Goal: Task Accomplishment & Management: Manage account settings

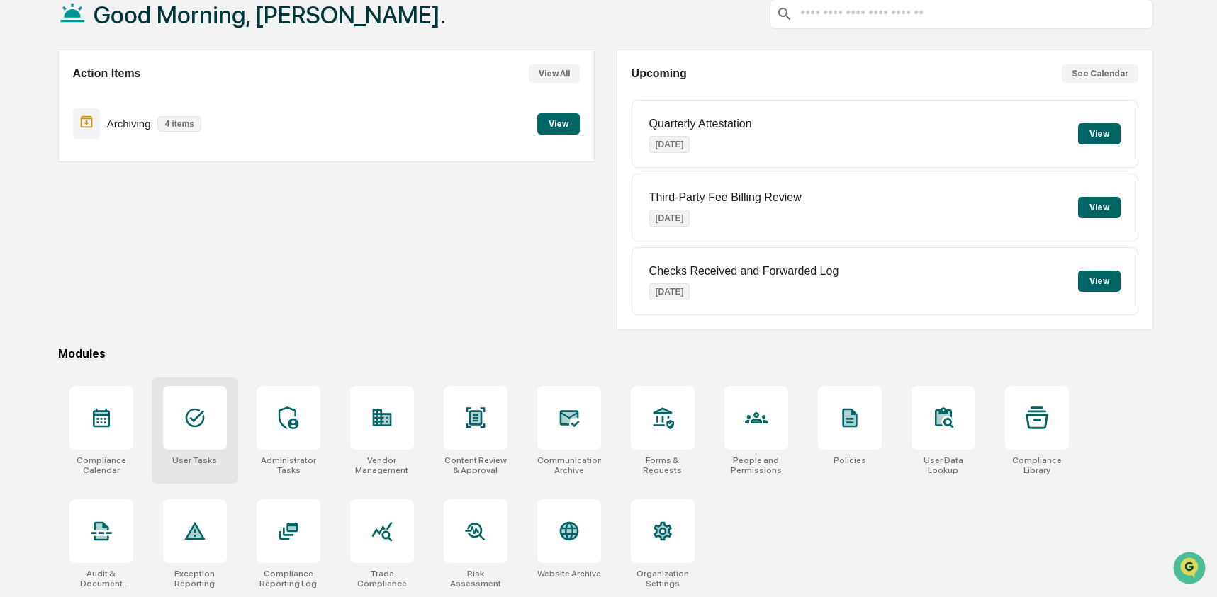
click at [208, 409] on div at bounding box center [195, 418] width 64 height 64
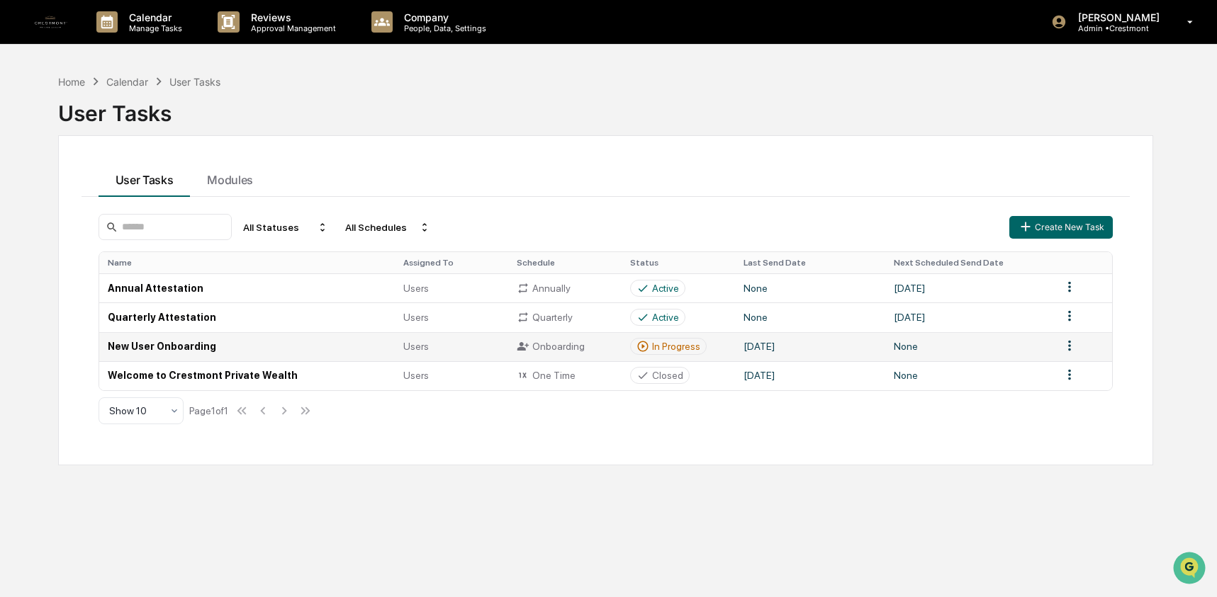
click at [293, 351] on td "New User Onboarding" at bounding box center [247, 346] width 296 height 29
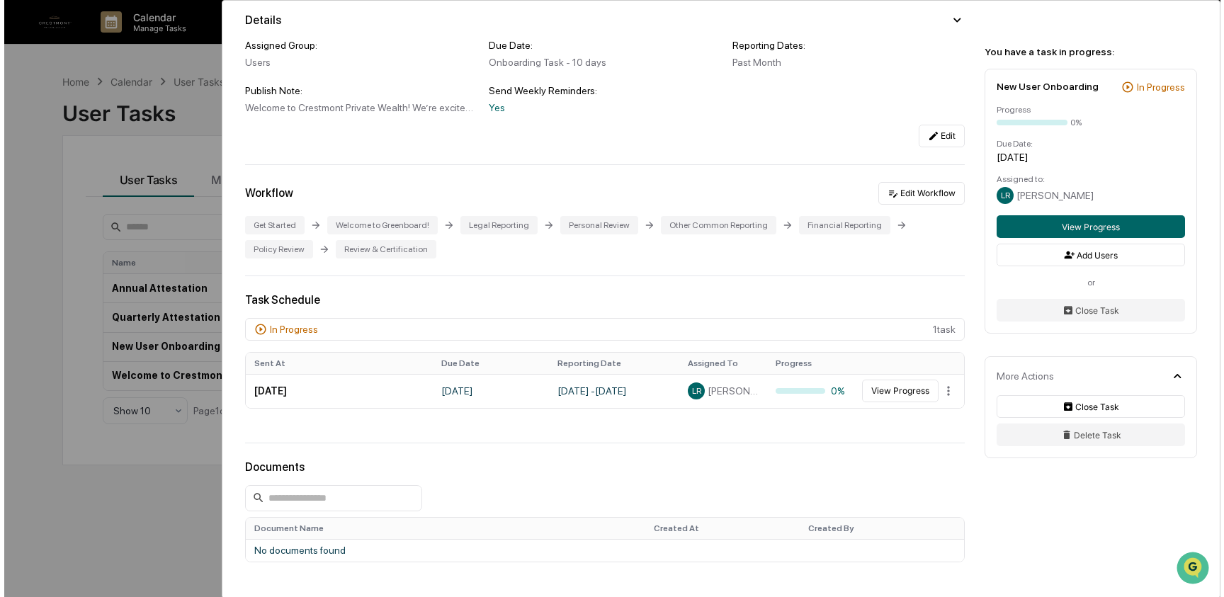
scroll to position [213, 0]
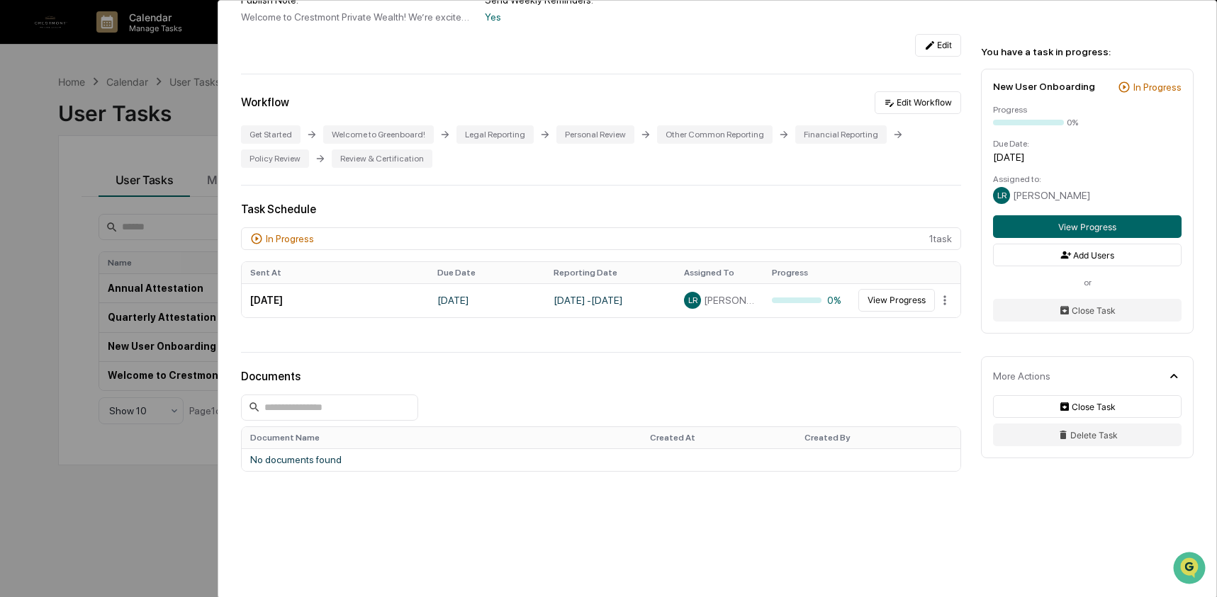
click at [44, 193] on div "User Tasks New User Onboarding New User Onboarding Active No description Detail…" at bounding box center [608, 298] width 1217 height 597
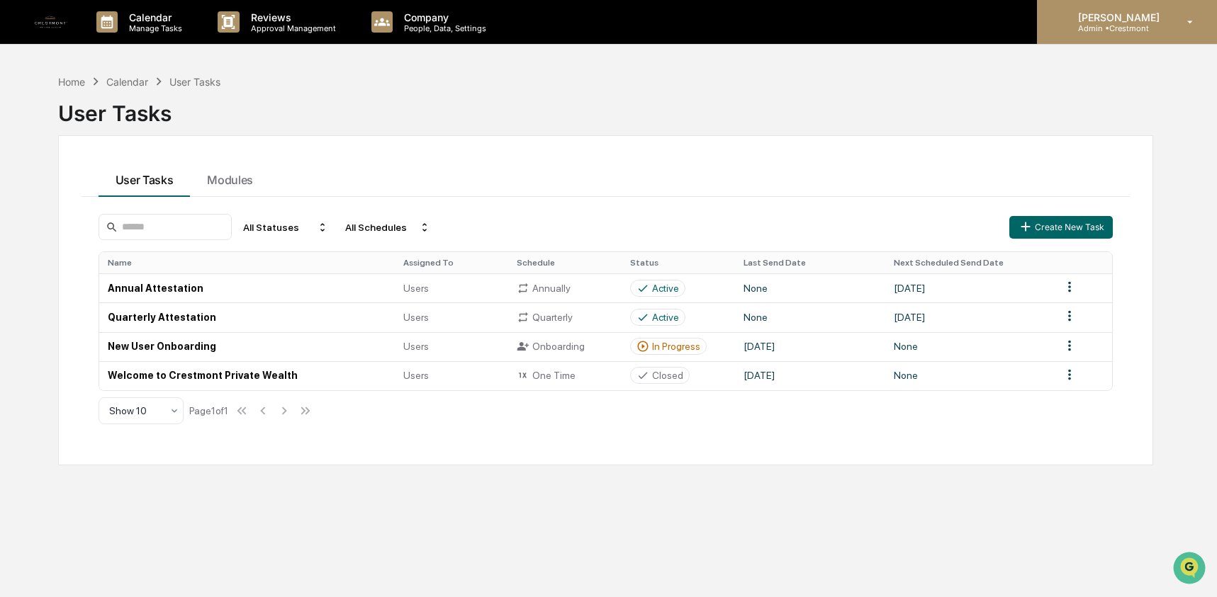
click at [1156, 21] on p "[PERSON_NAME]" at bounding box center [1116, 17] width 100 height 12
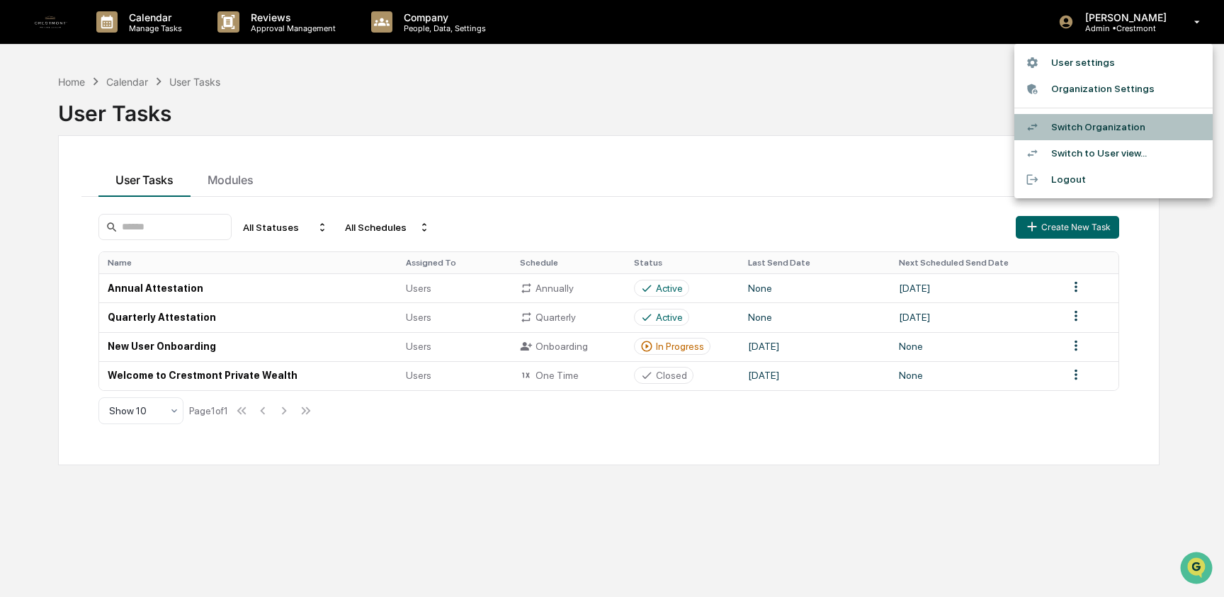
click at [1143, 120] on li "Switch Organization" at bounding box center [1114, 127] width 198 height 26
